Goal: Information Seeking & Learning: Learn about a topic

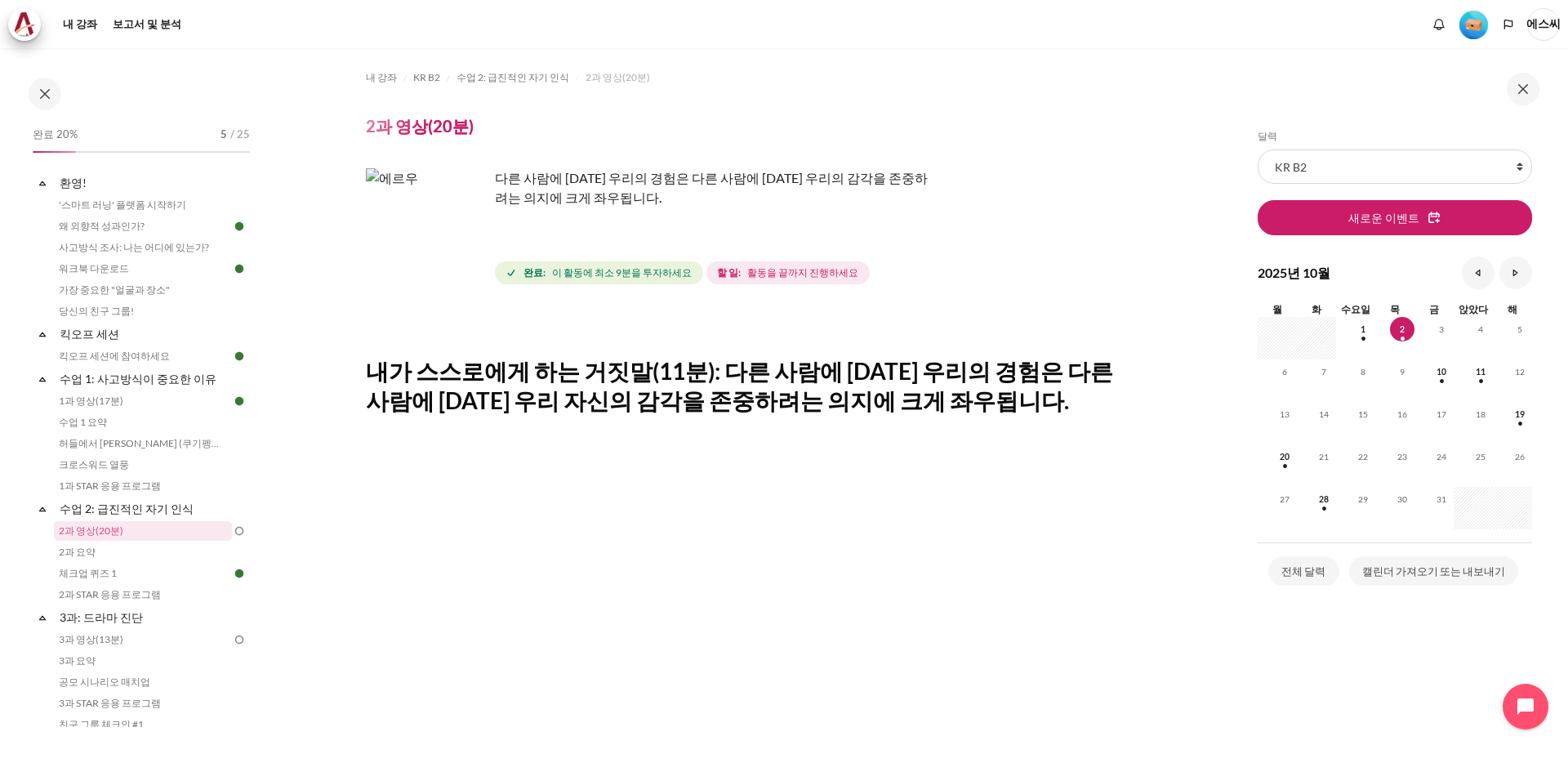
scroll to position [470, 0]
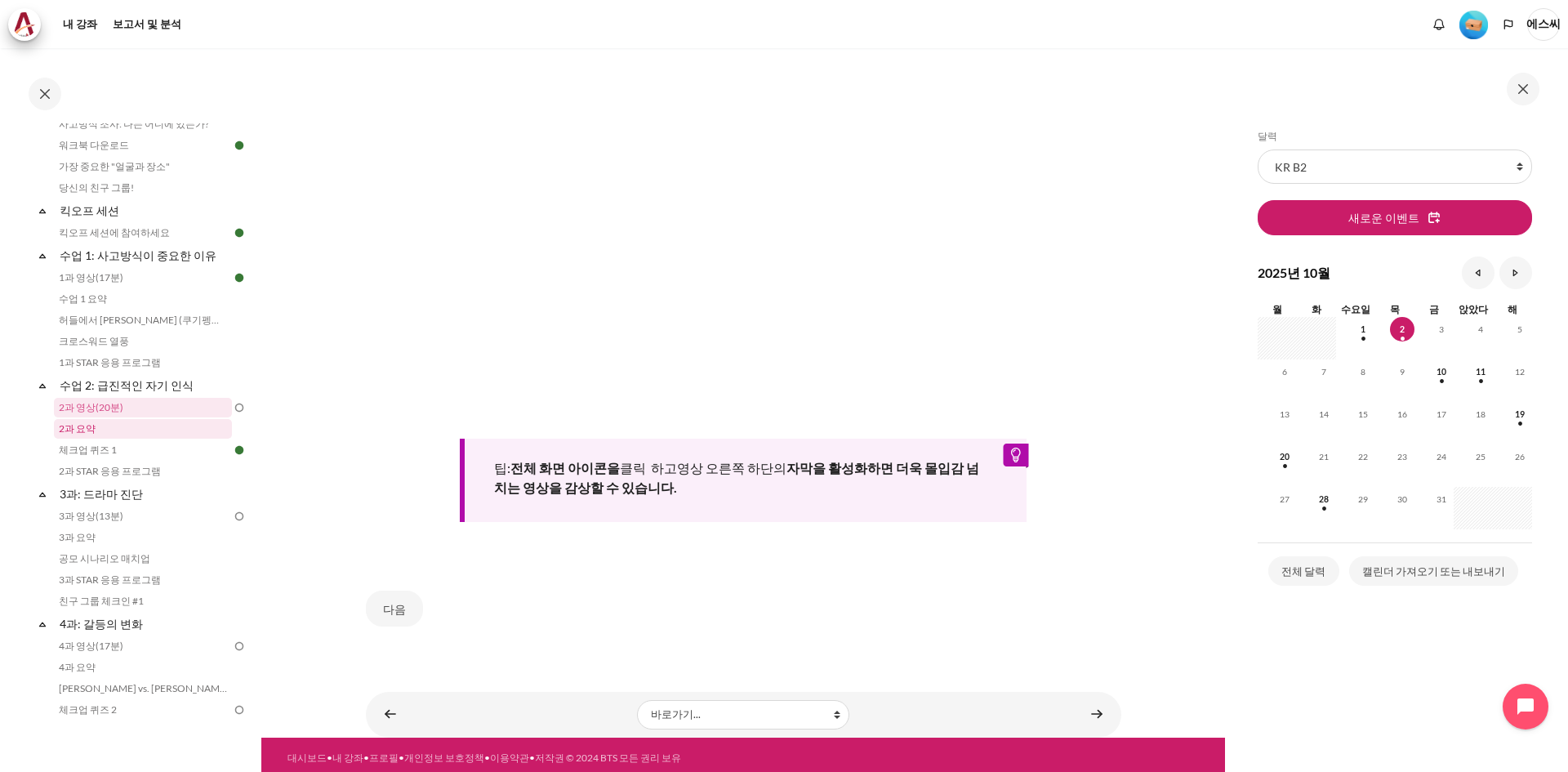
click at [75, 432] on font "2과 요약" at bounding box center [77, 428] width 36 height 12
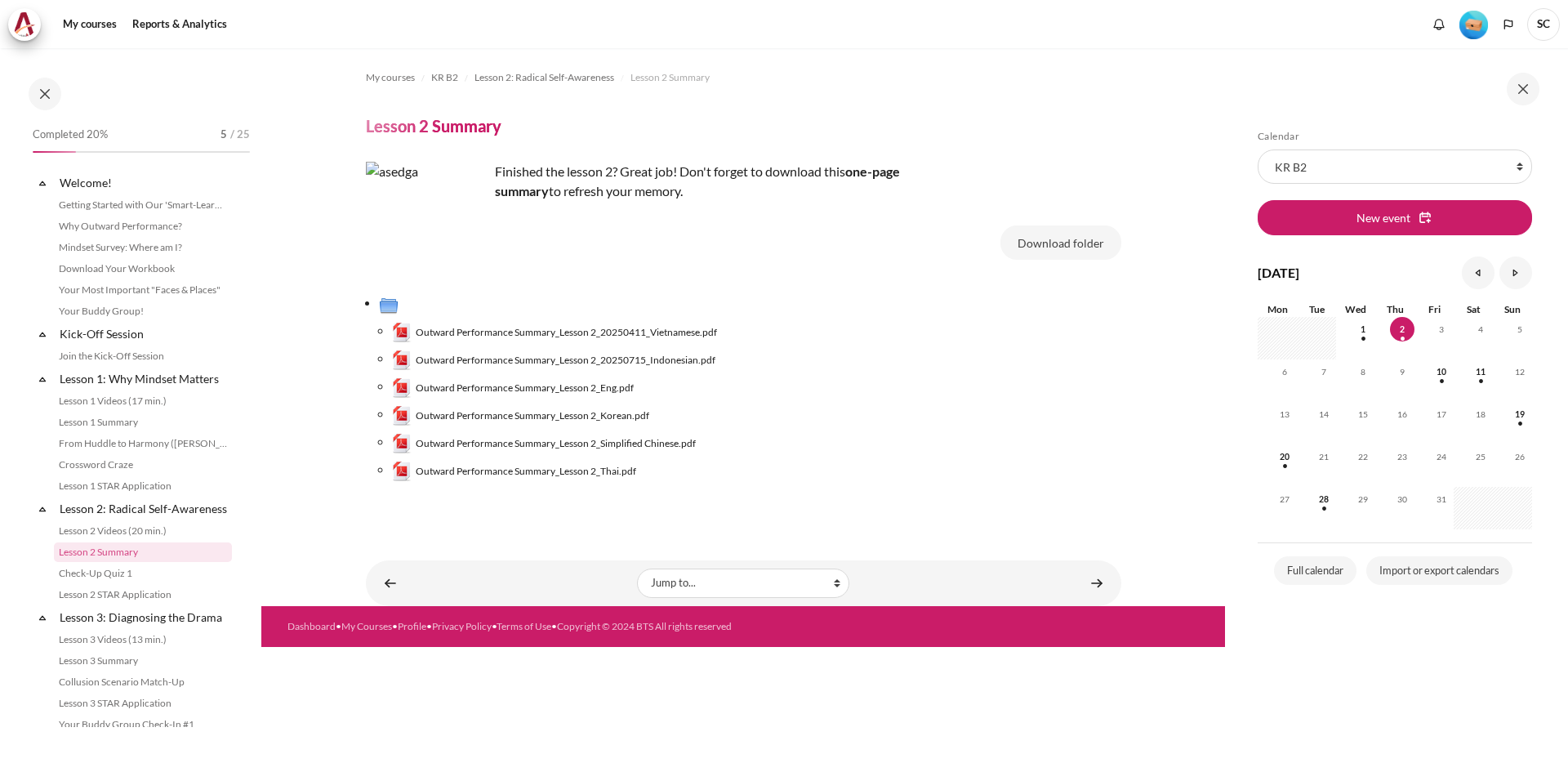
scroll to position [144, 0]
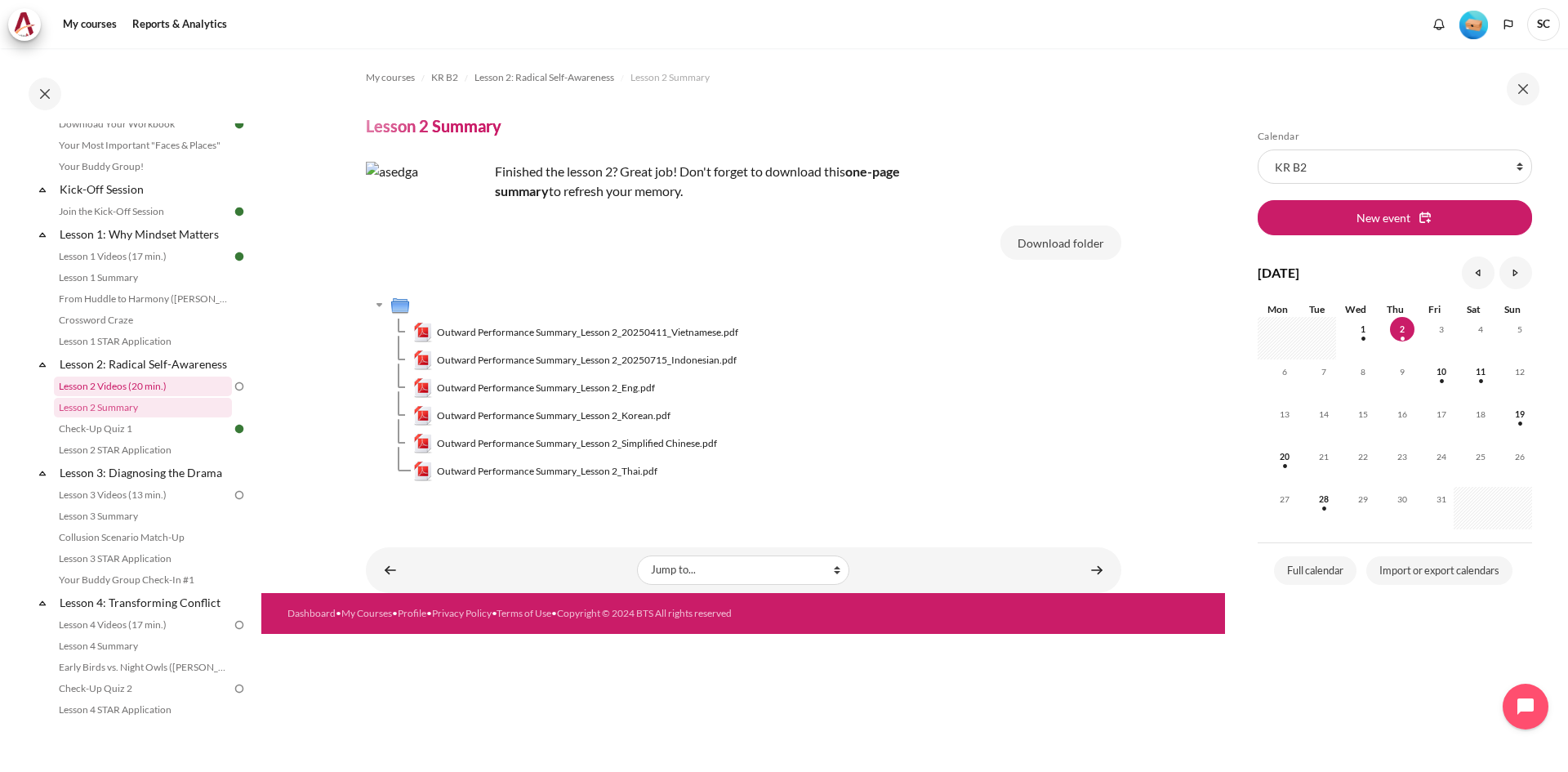
click at [134, 396] on link "Lesson 2 Videos (20 min.)" at bounding box center [143, 386] width 178 height 20
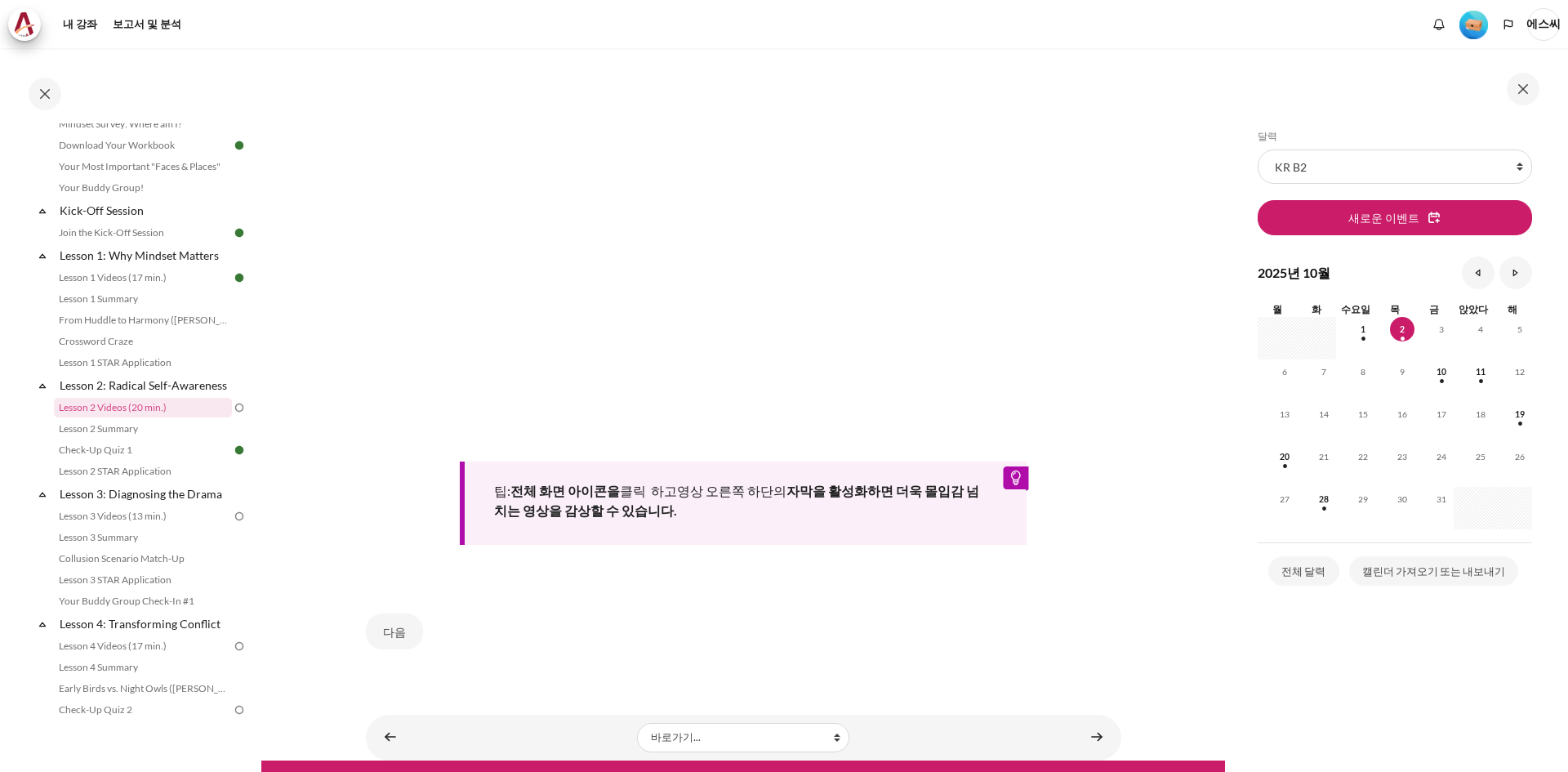
scroll to position [472, 0]
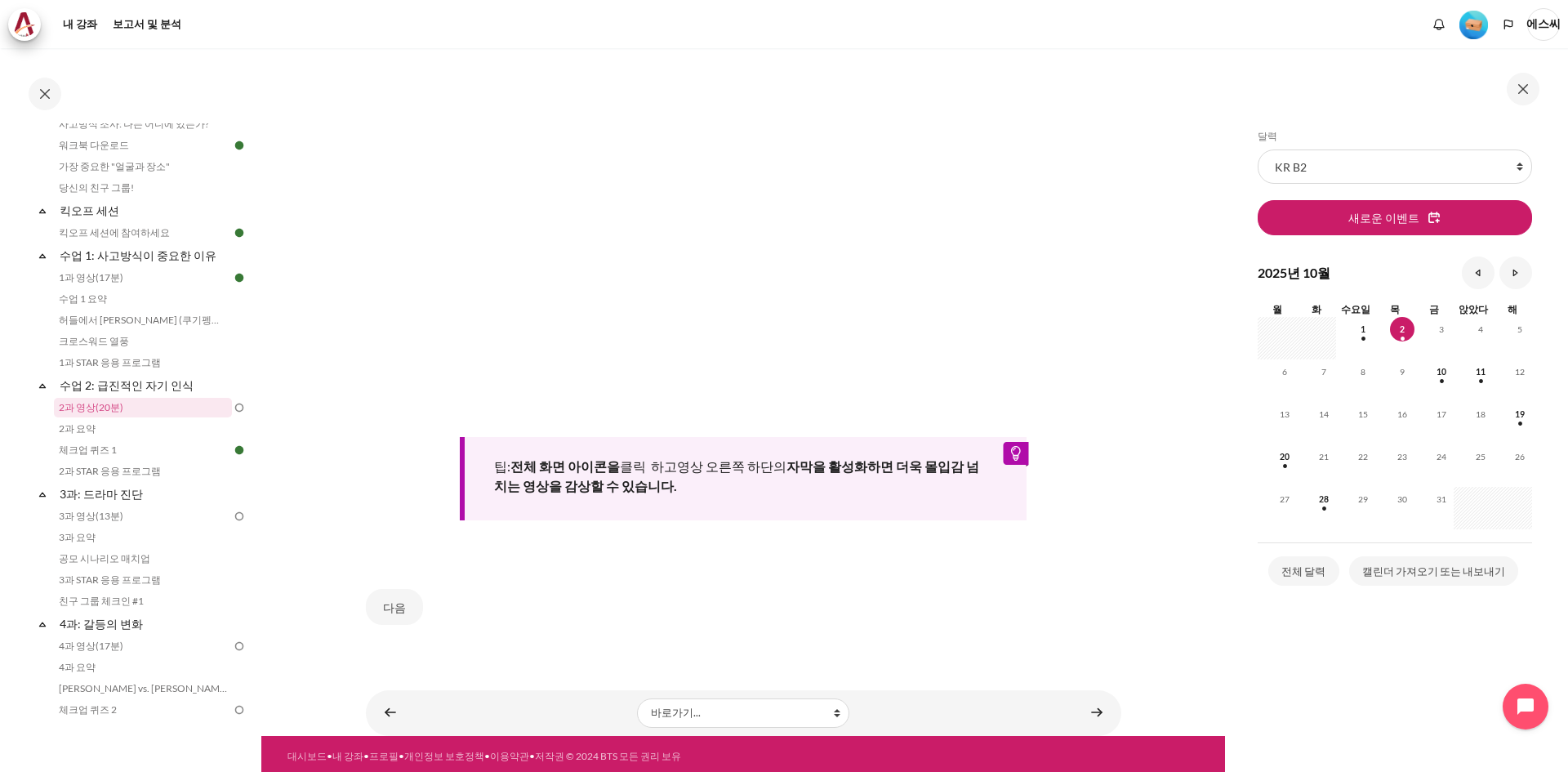
click at [647, 483] on font "자막을 활성화하면 더욱 몰입감 넘치는 영상을 감상할 수 있습니다." at bounding box center [736, 476] width 485 height 35
click at [378, 603] on button "다음" at bounding box center [394, 606] width 57 height 36
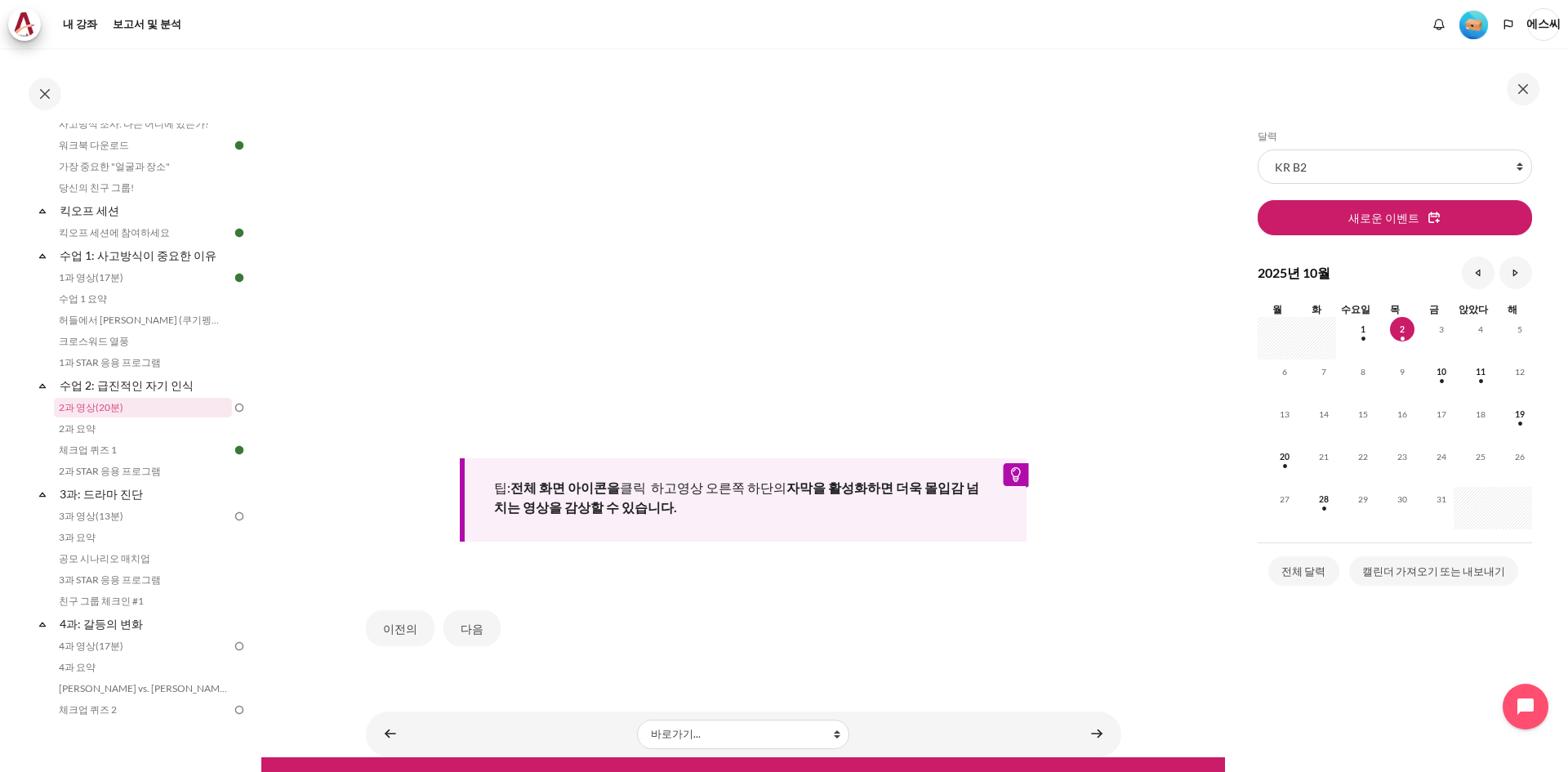
scroll to position [472, 0]
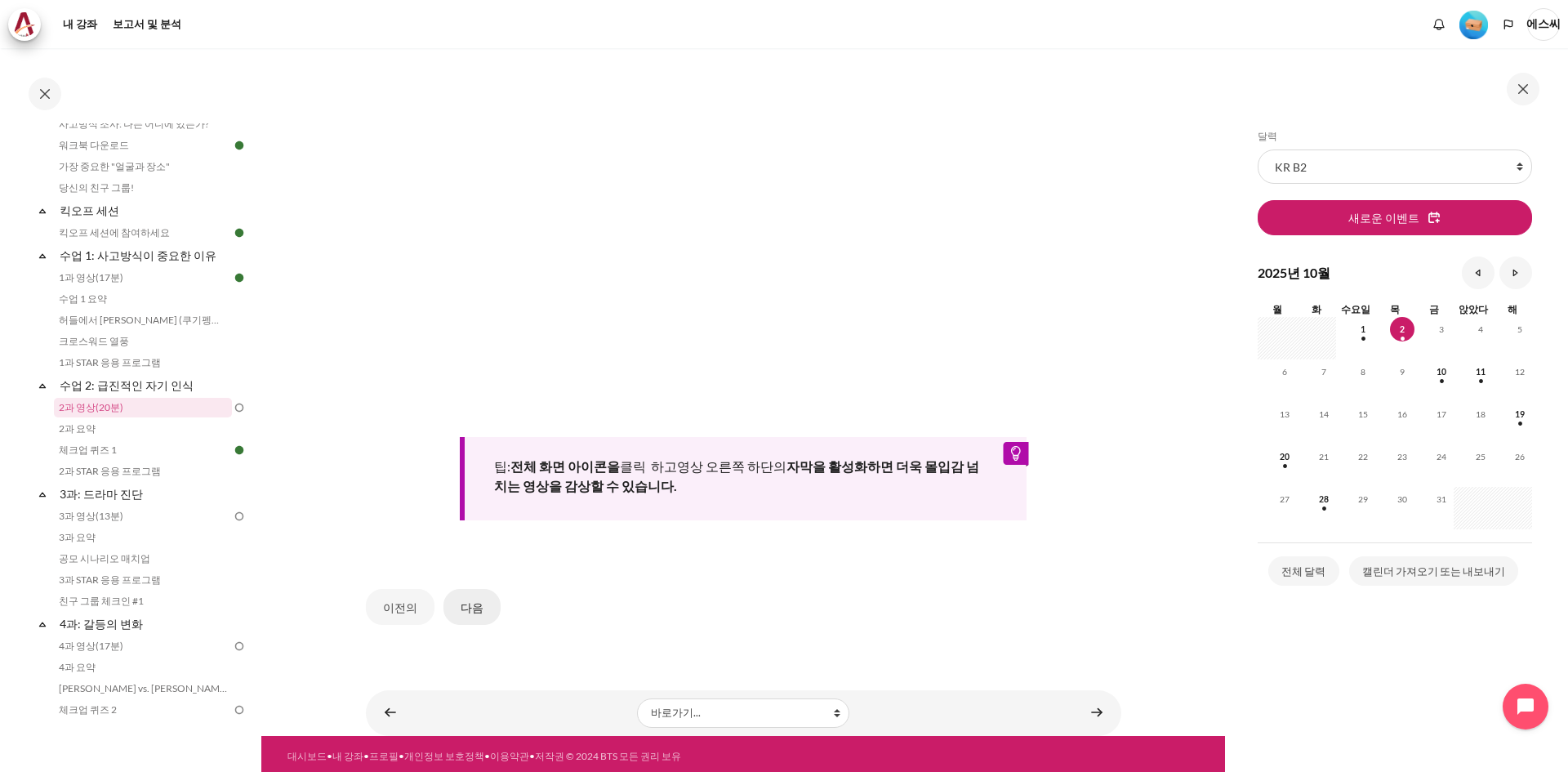
click at [466, 606] on font "다음" at bounding box center [472, 607] width 23 height 14
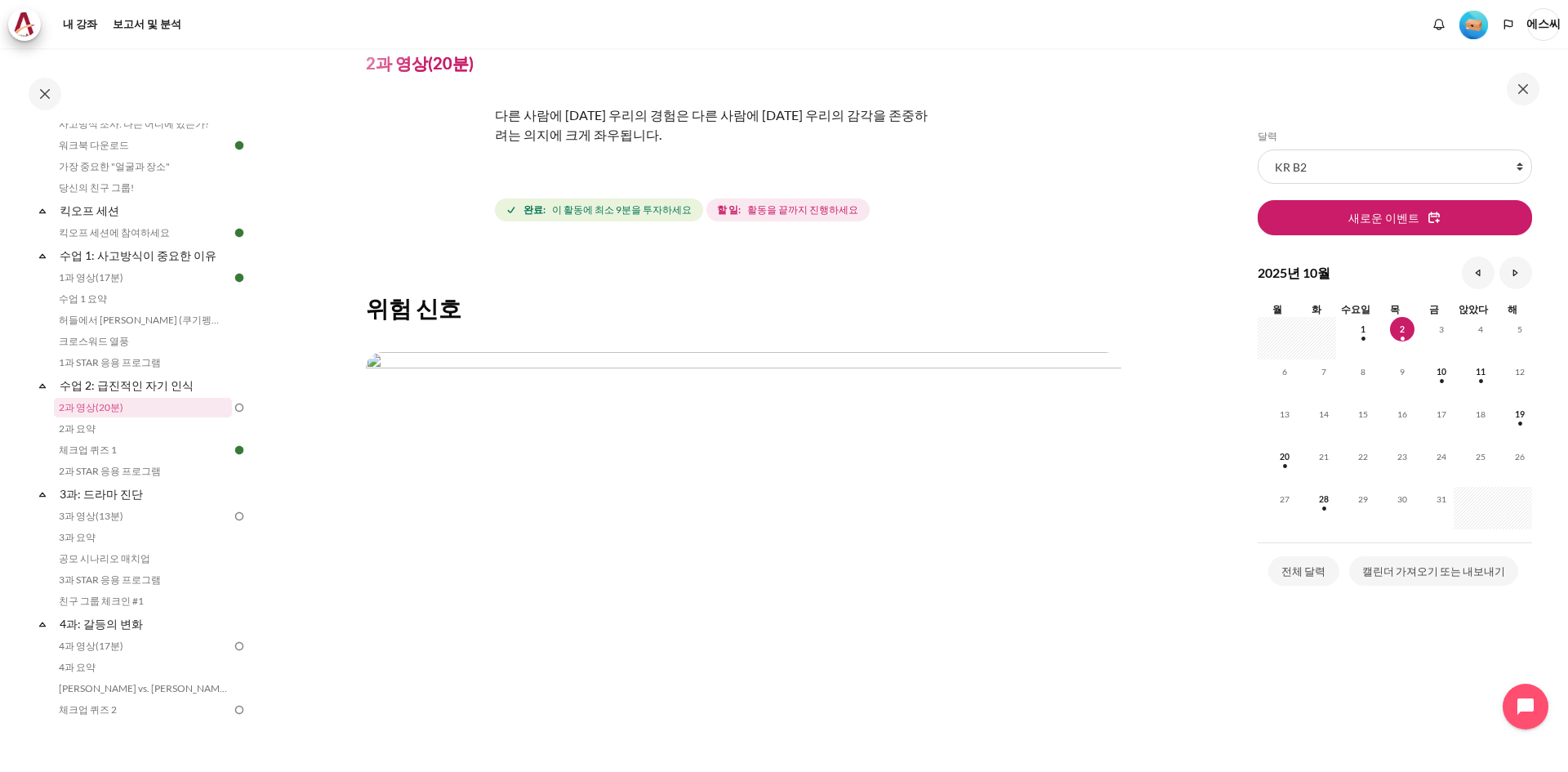
scroll to position [284, 0]
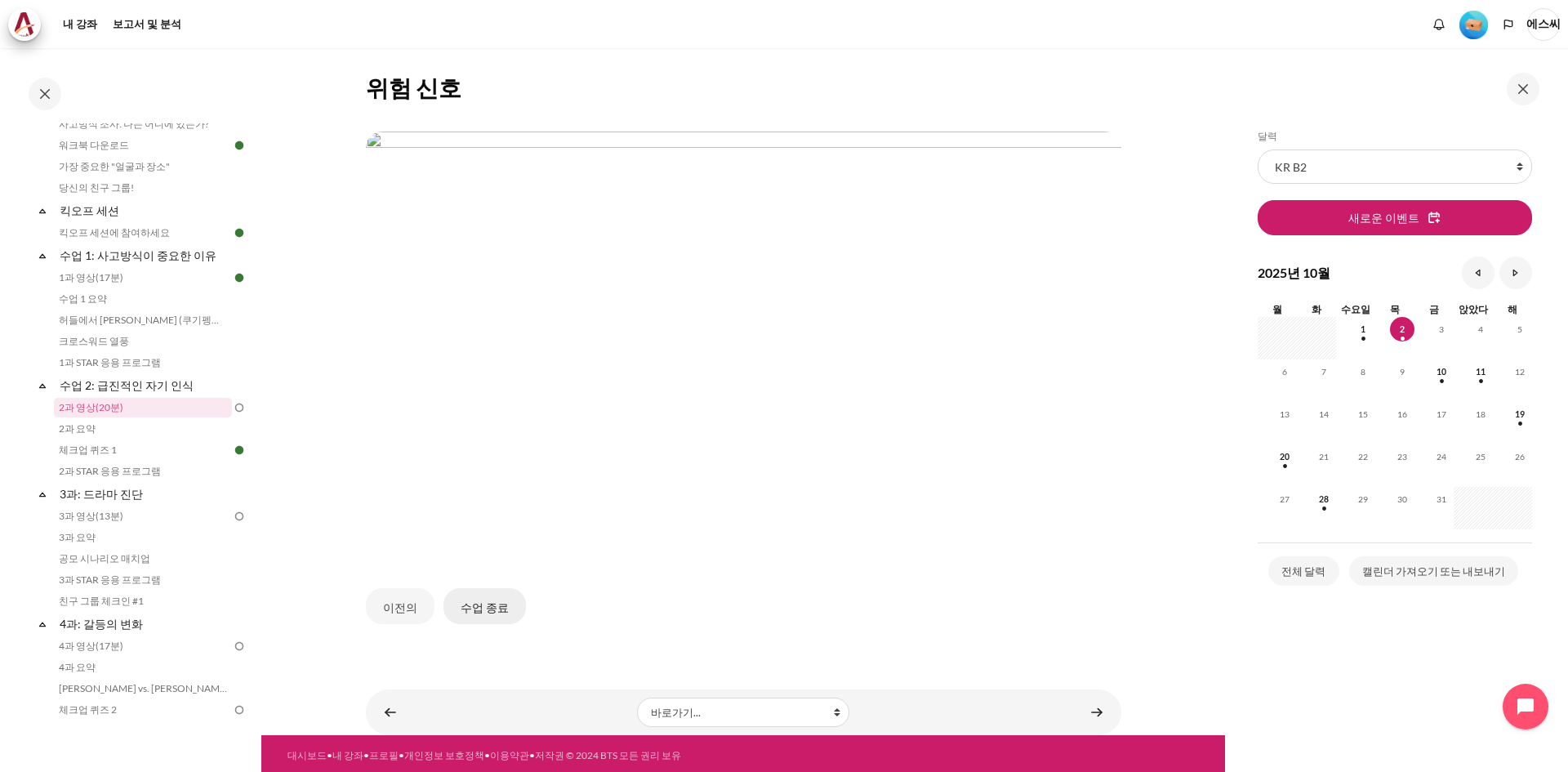
click at [478, 600] on font "수업 종료" at bounding box center [484, 607] width 48 height 14
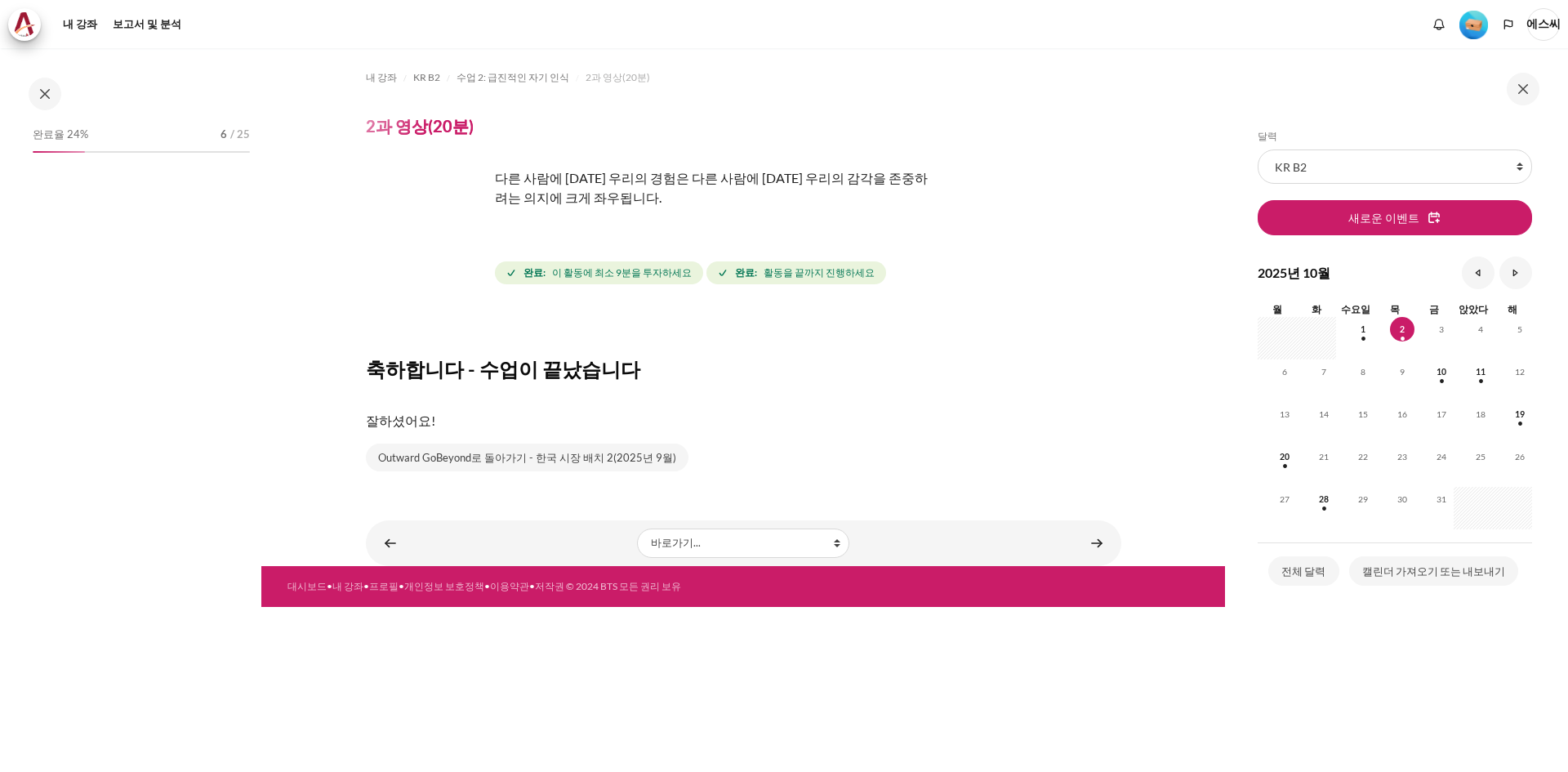
scroll to position [124, 0]
